Goal: Transaction & Acquisition: Obtain resource

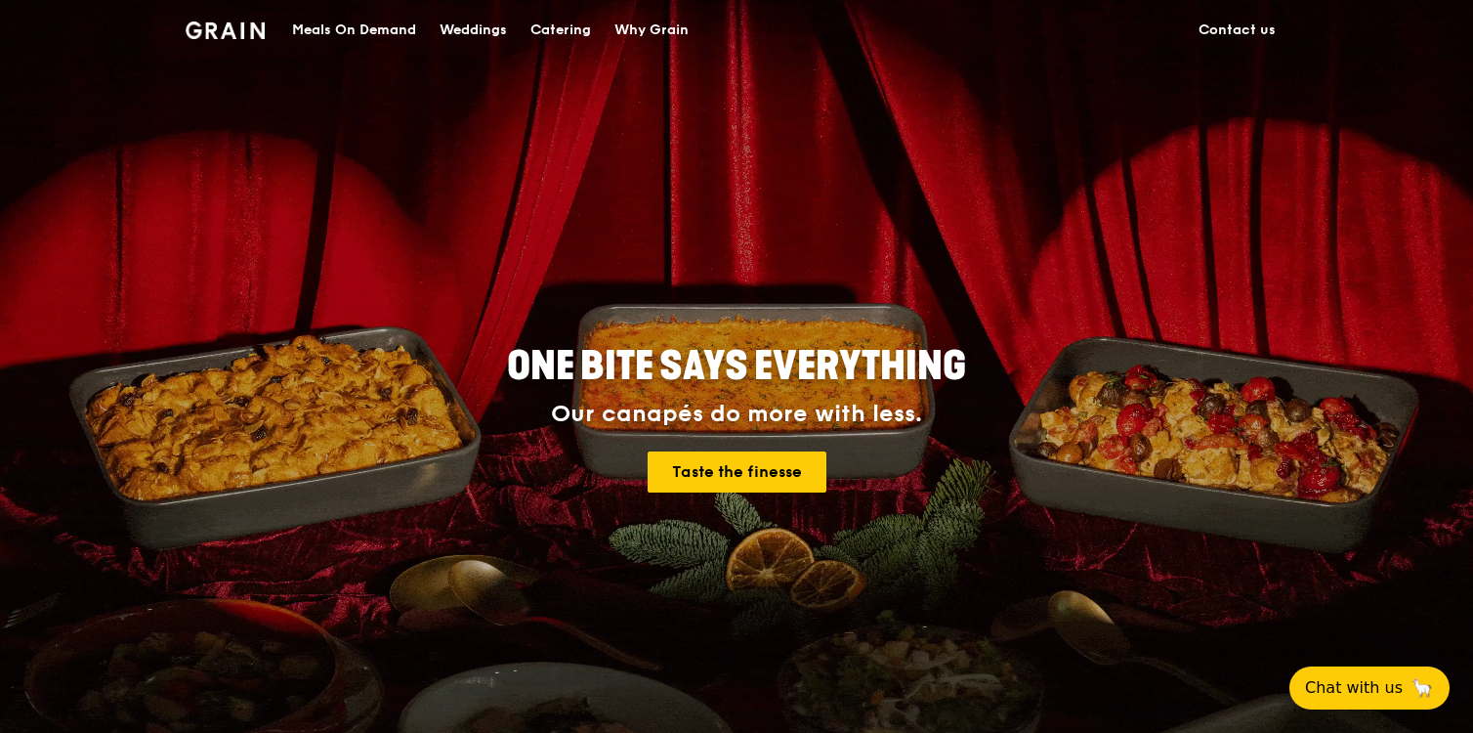
click at [402, 27] on div "Meals On Demand" at bounding box center [354, 30] width 124 height 59
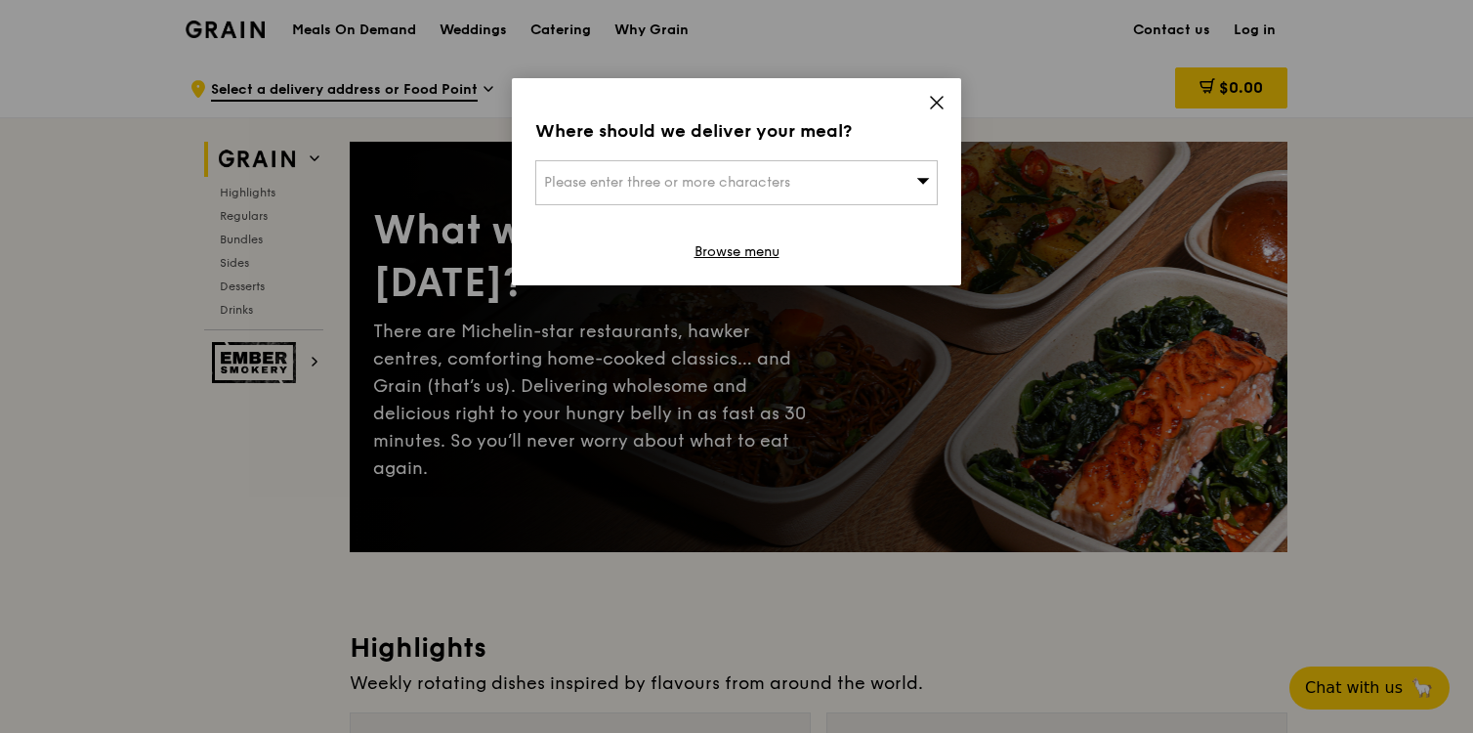
click at [938, 92] on div "Where should we deliver your meal? Please enter three or more characters Browse…" at bounding box center [736, 181] width 449 height 207
click at [936, 99] on icon at bounding box center [937, 103] width 18 height 18
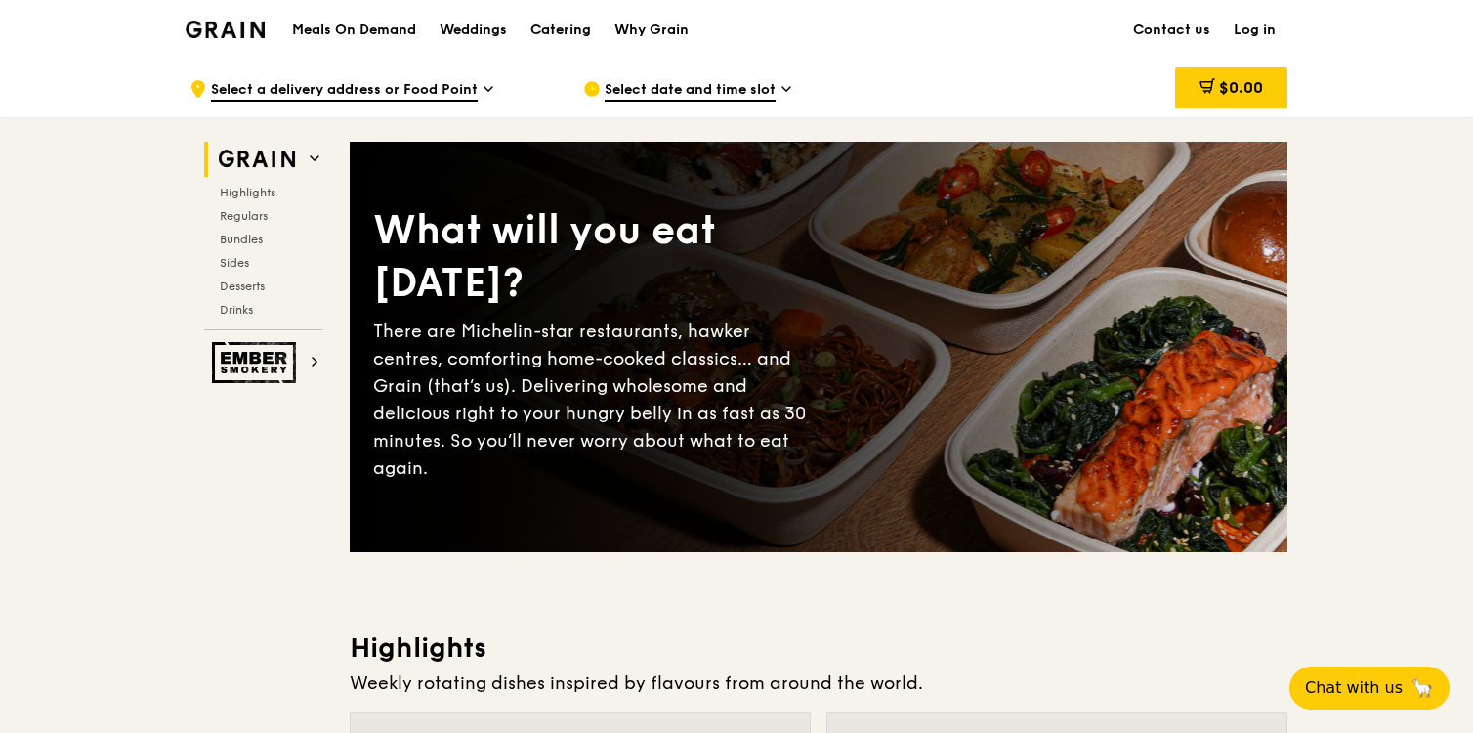
click at [577, 34] on div "Catering" at bounding box center [560, 30] width 61 height 59
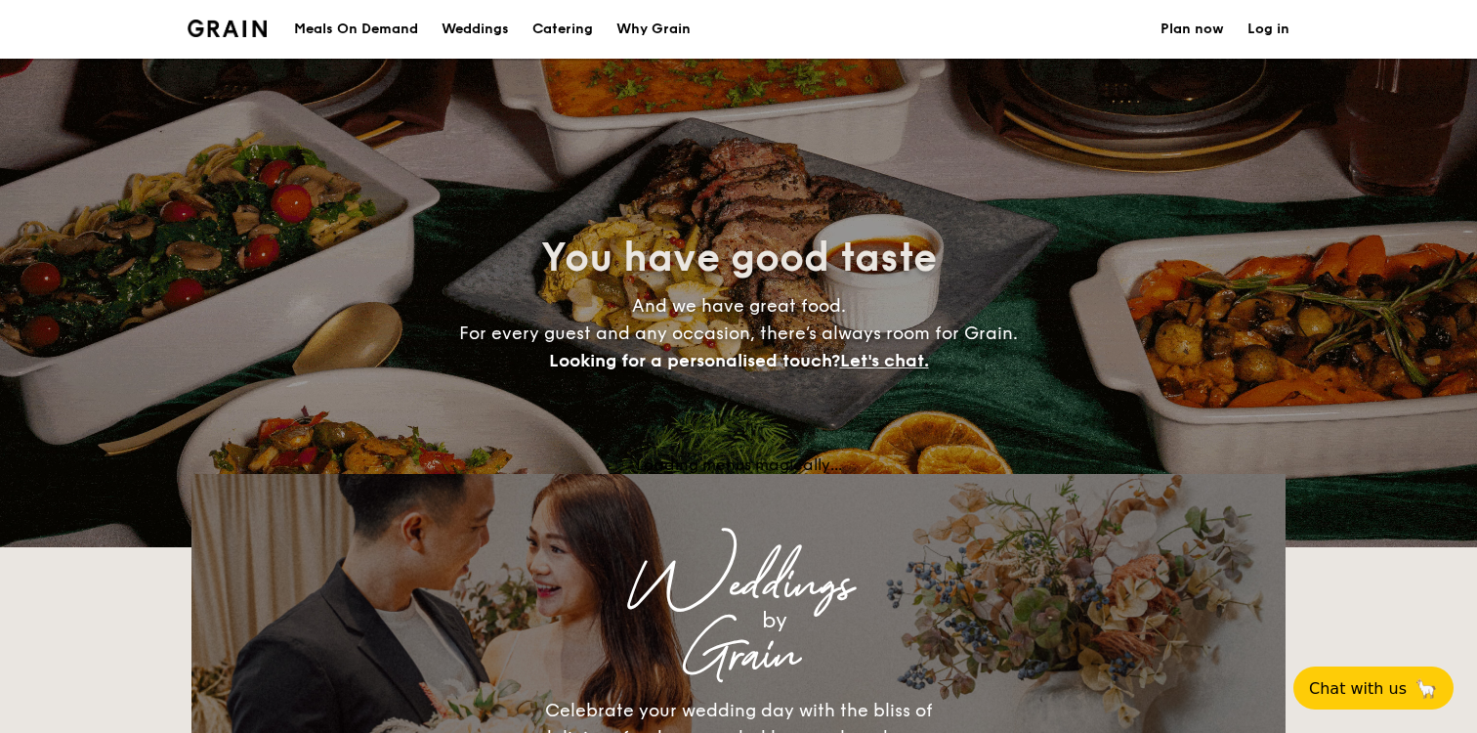
select select
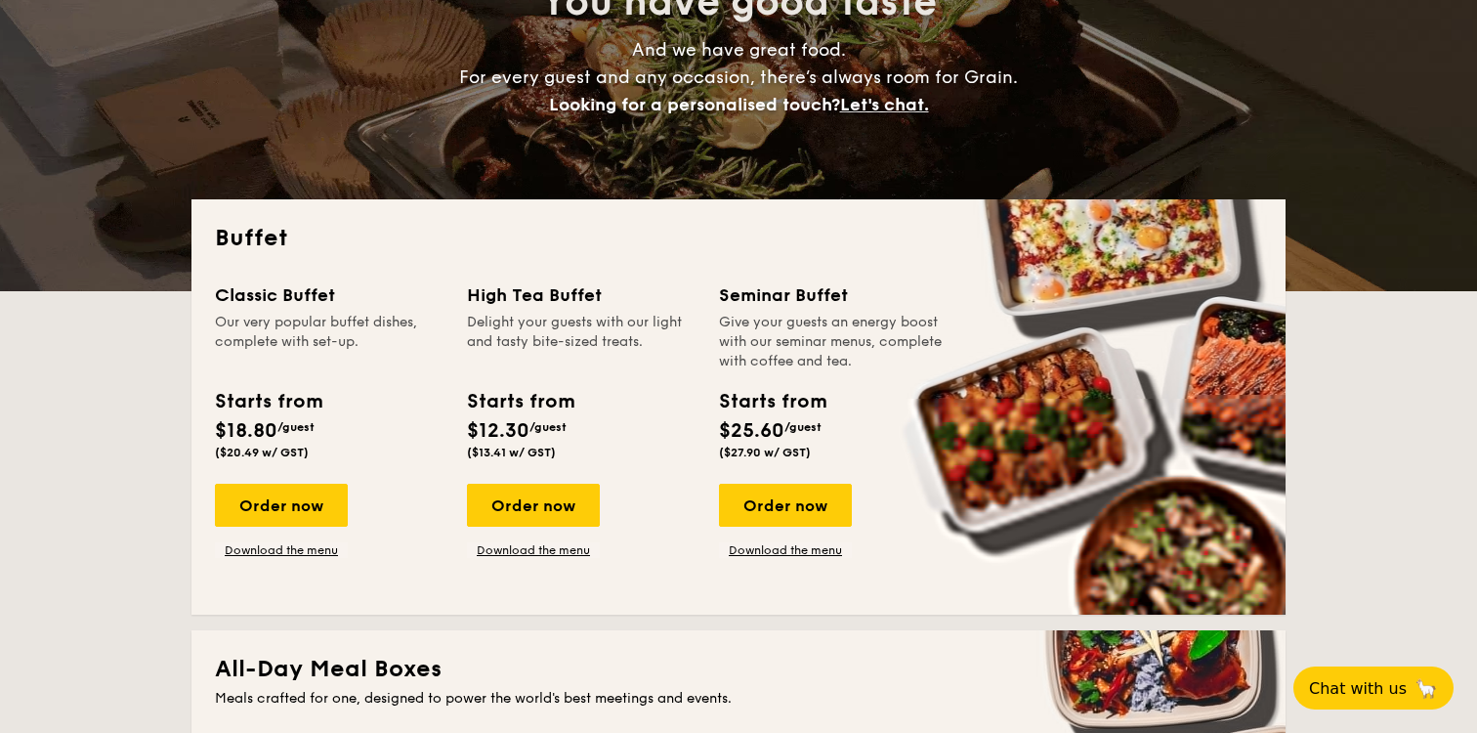
scroll to position [335, 0]
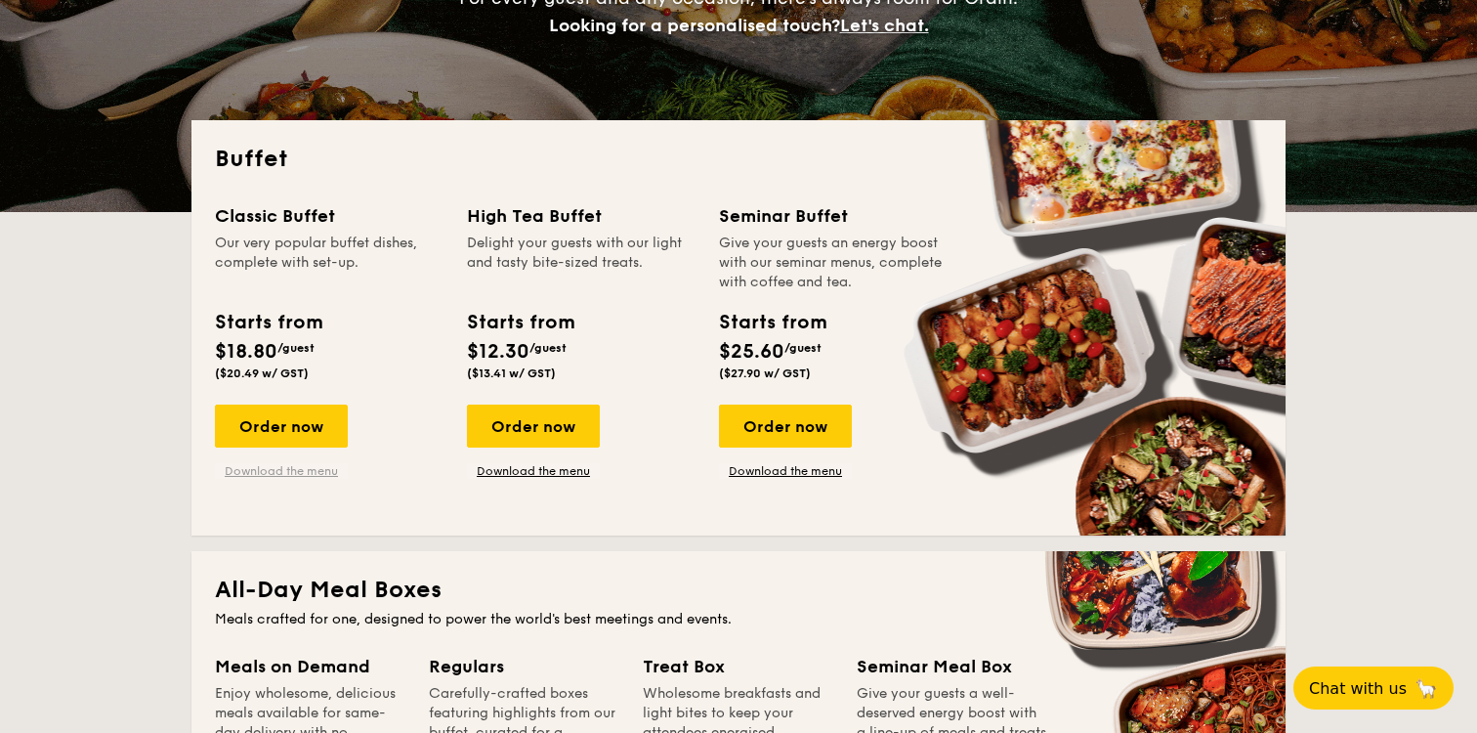
click at [272, 472] on link "Download the menu" at bounding box center [281, 471] width 133 height 16
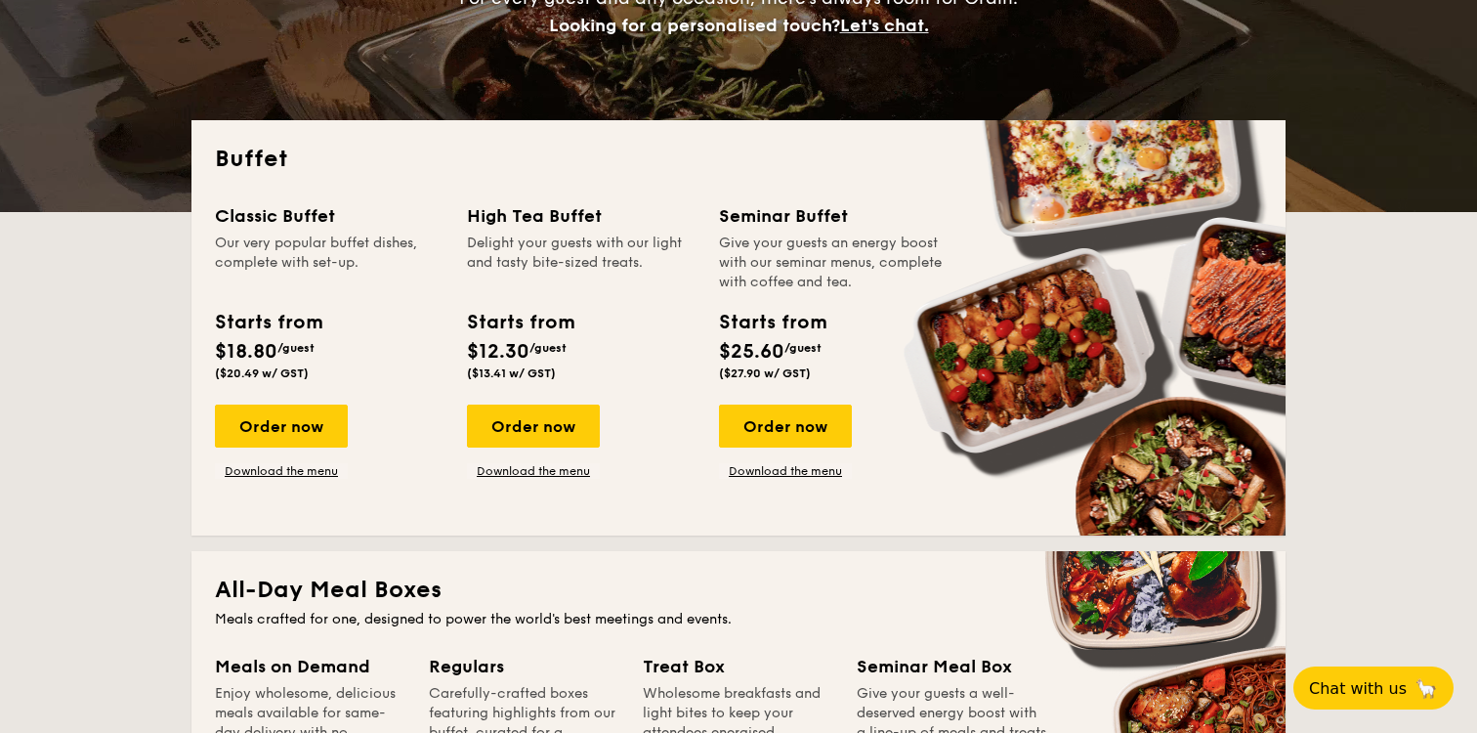
scroll to position [0, 0]
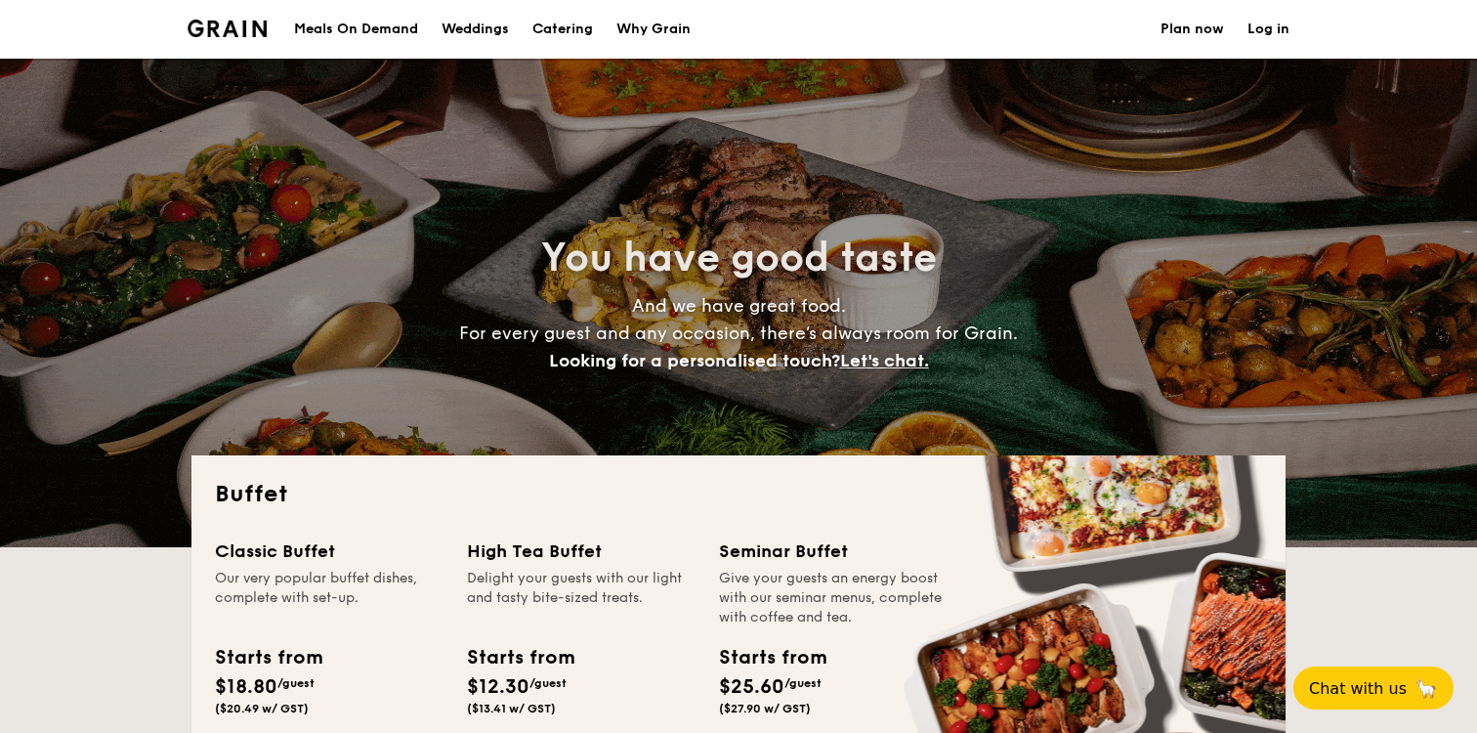
click at [560, 36] on h1 "Catering" at bounding box center [562, 29] width 61 height 59
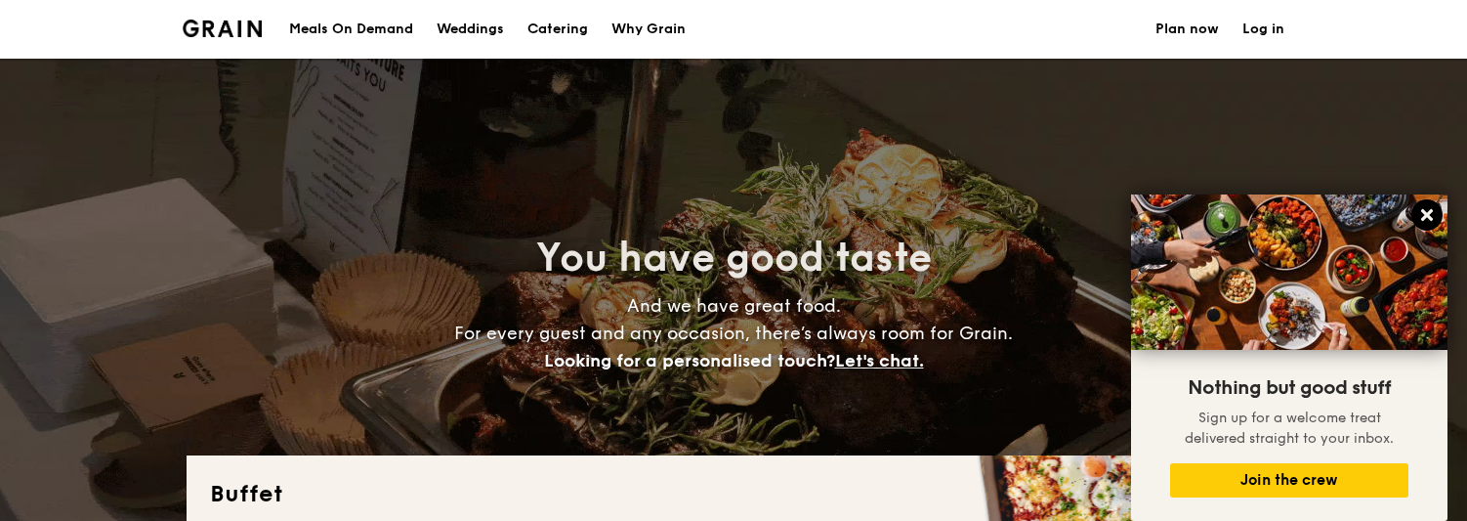
click at [1423, 213] on icon at bounding box center [1427, 215] width 12 height 12
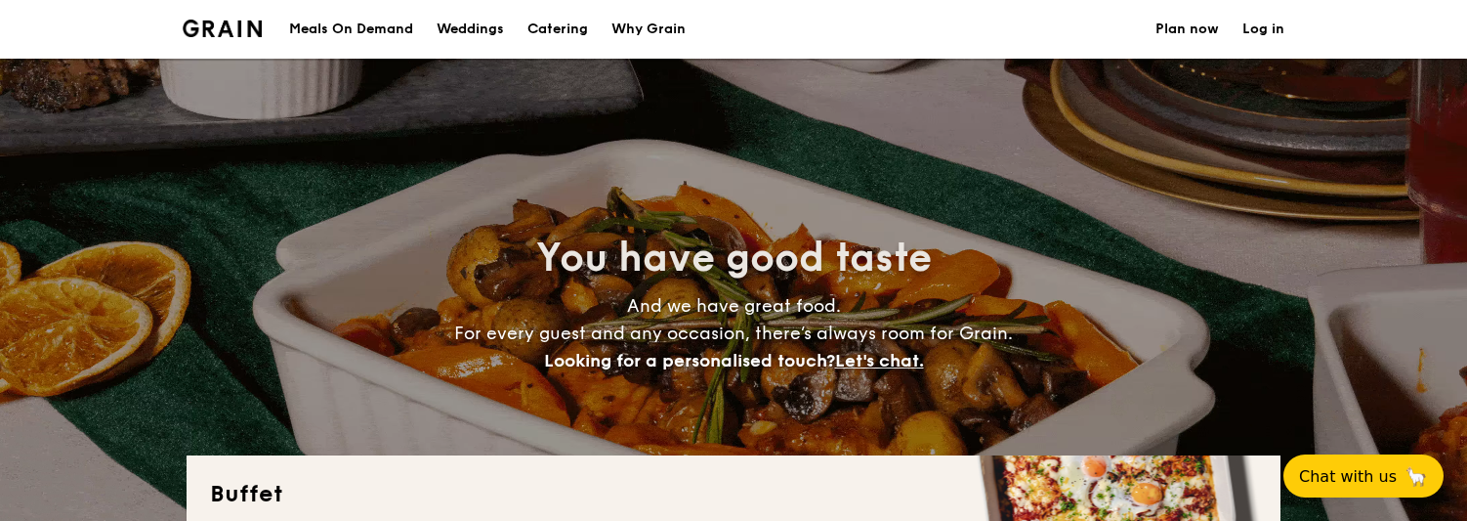
click at [577, 34] on h1 "Catering" at bounding box center [558, 29] width 61 height 59
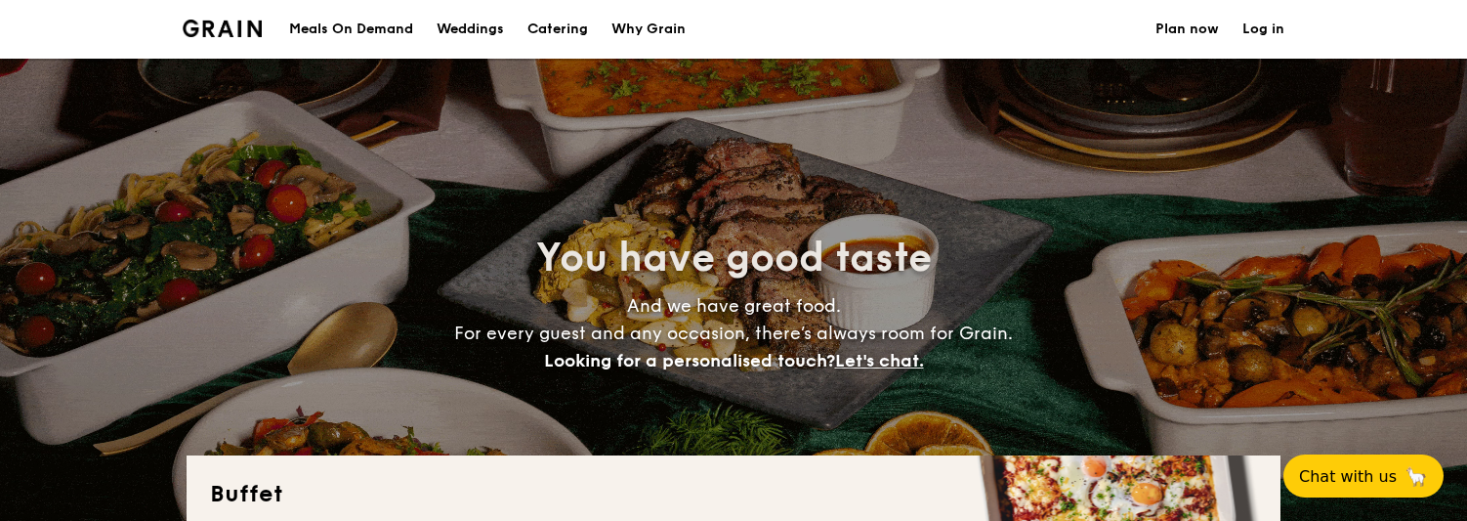
click at [557, 27] on h1 "Catering" at bounding box center [558, 29] width 61 height 59
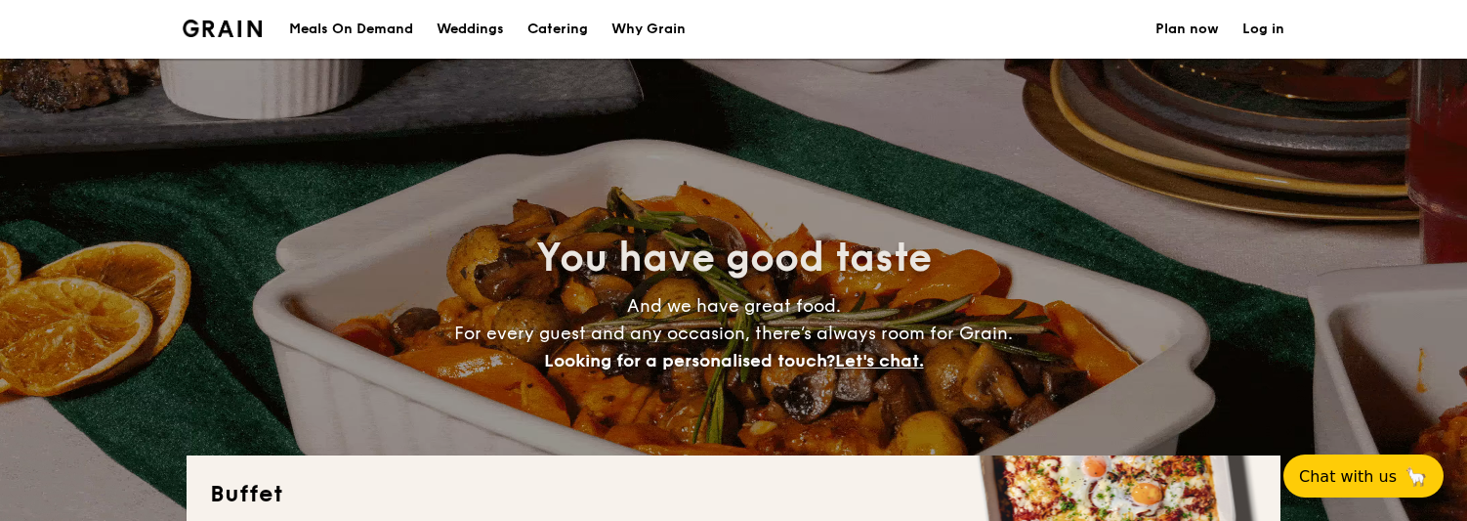
click at [378, 33] on div "Meals On Demand" at bounding box center [351, 29] width 124 height 59
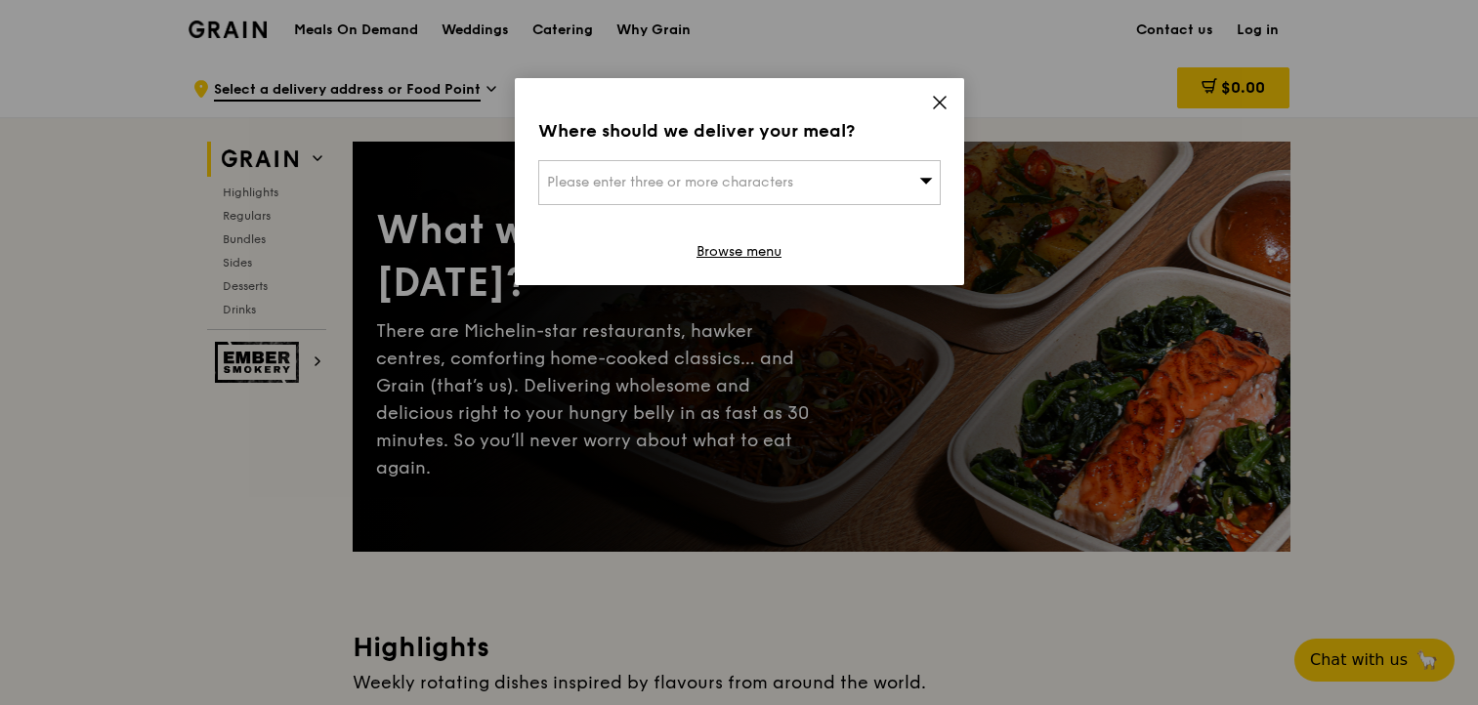
click at [946, 106] on icon at bounding box center [940, 103] width 18 height 18
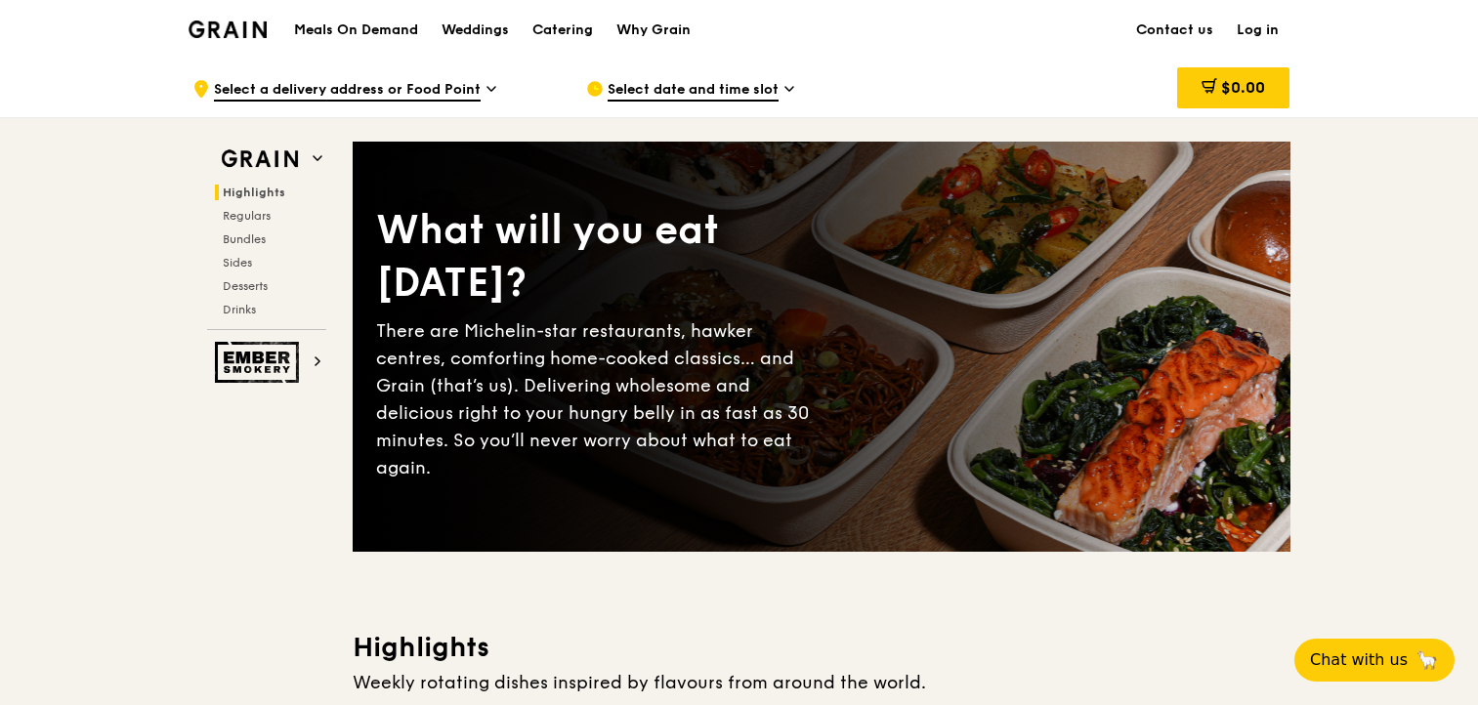
click at [245, 36] on img at bounding box center [228, 30] width 79 height 18
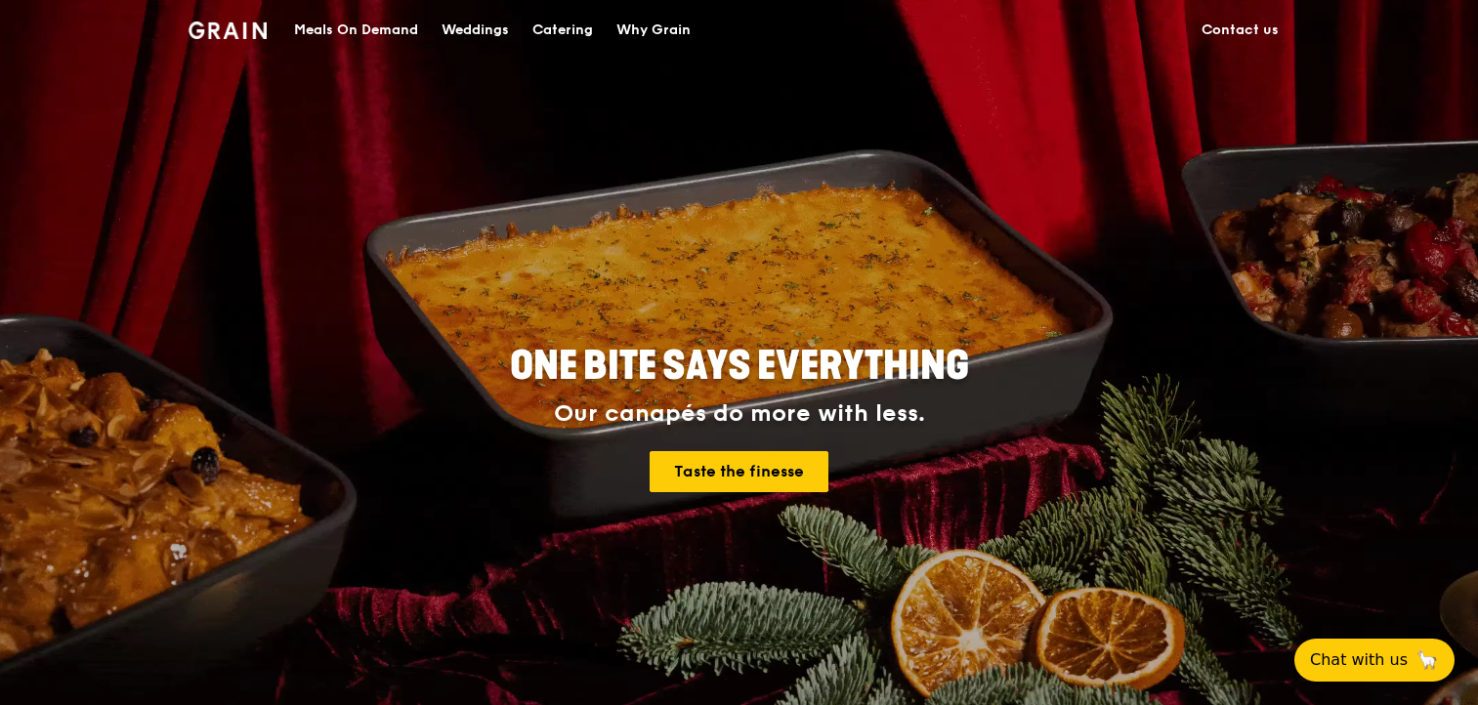
click at [399, 27] on div "Meals On Demand" at bounding box center [356, 30] width 124 height 59
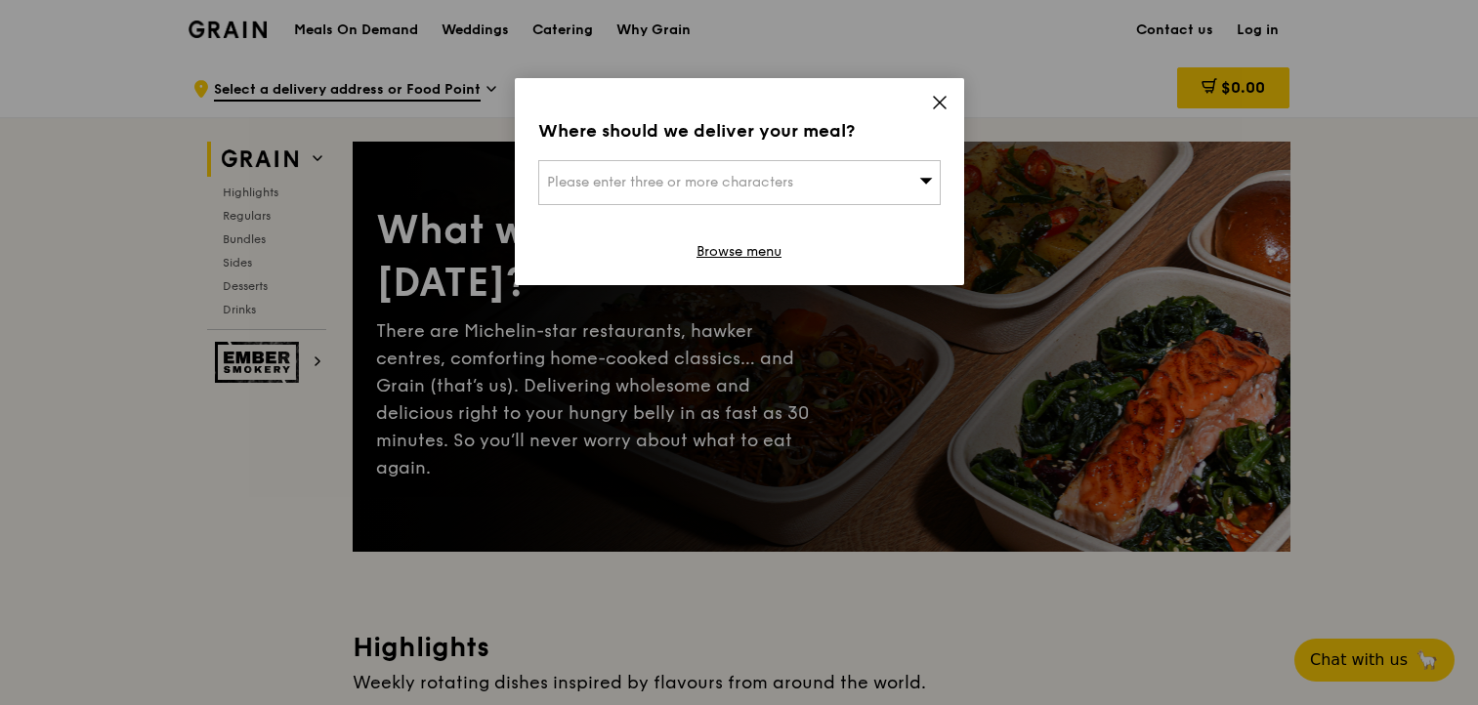
click at [945, 109] on icon at bounding box center [940, 103] width 18 height 18
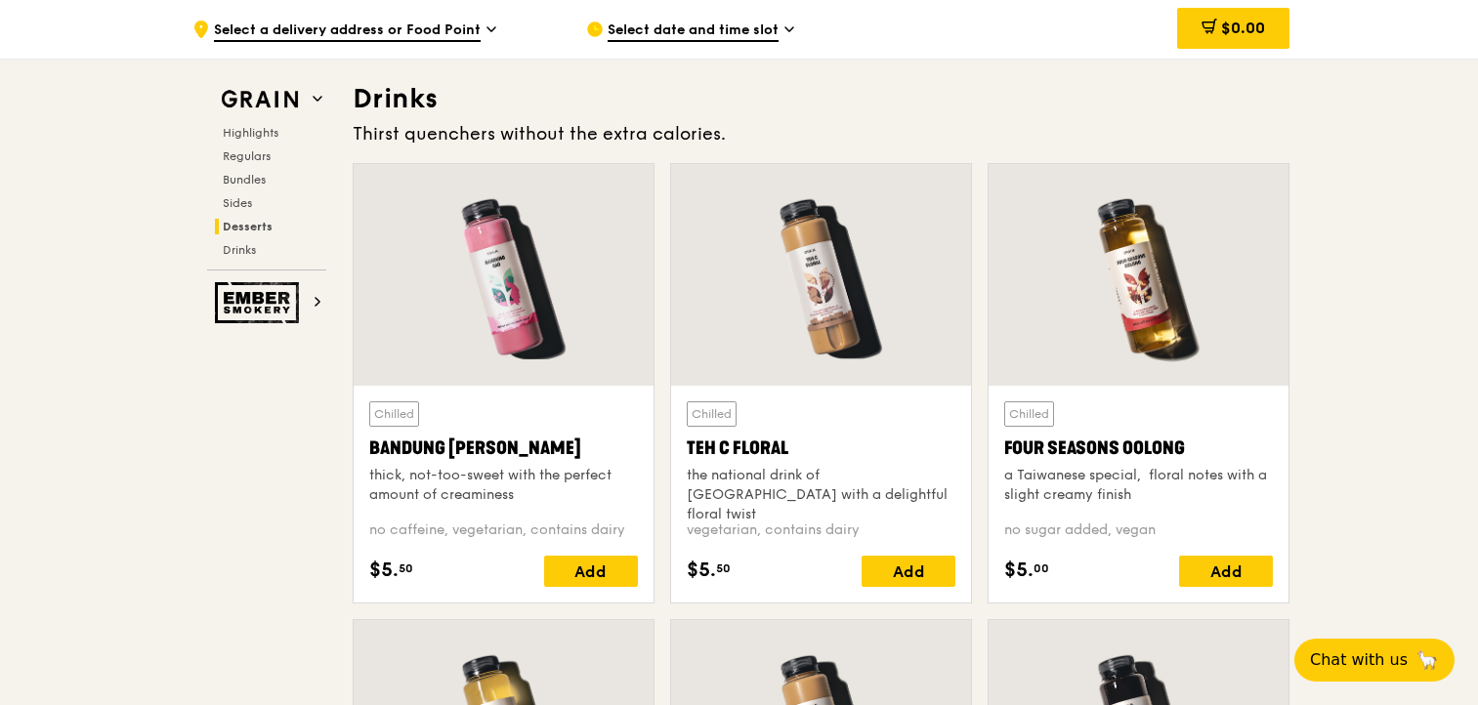
scroll to position [6757, 0]
